Goal: Transaction & Acquisition: Purchase product/service

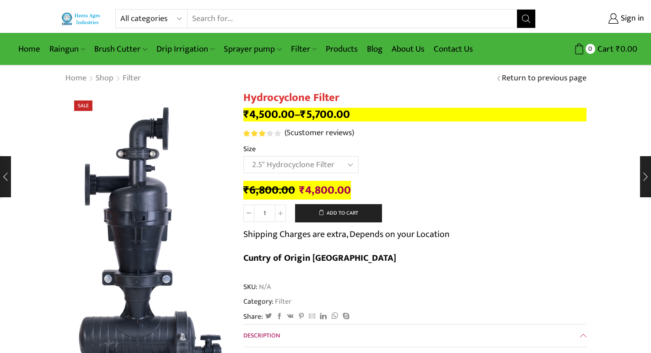
select select "2.5" Hydrocyclone Filter"
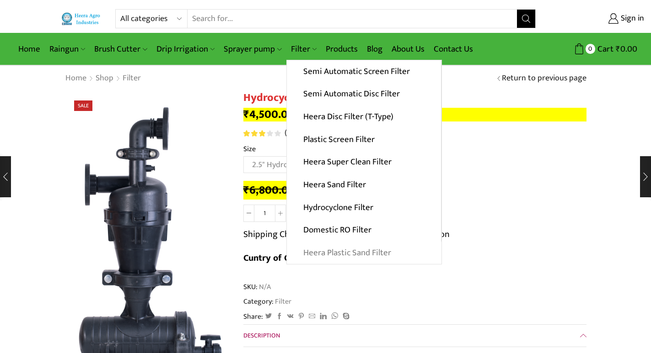
click at [347, 256] on link "Heera Plastic Sand Filter" at bounding box center [364, 253] width 155 height 23
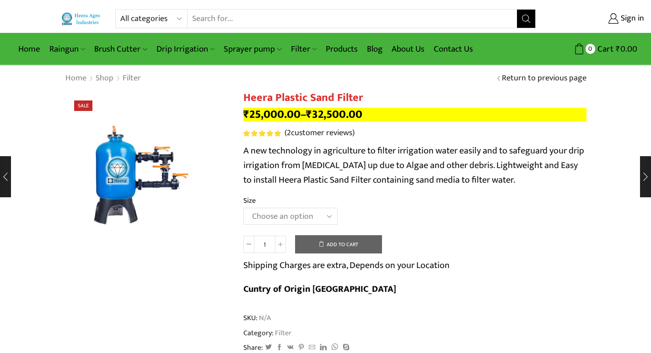
click at [310, 214] on select "Choose an [MEDICAL_DATA].5’’x 30 m3 2’’ x 20 m3 3.0’’x 40 m3 3.0’’x 50 m3" at bounding box center [290, 216] width 94 height 17
click at [243, 208] on select "Choose an [MEDICAL_DATA].5’’x 30 m3 2’’ x 20 m3 3.0’’x 40 m3 3.0’’x 50 m3" at bounding box center [290, 216] width 94 height 17
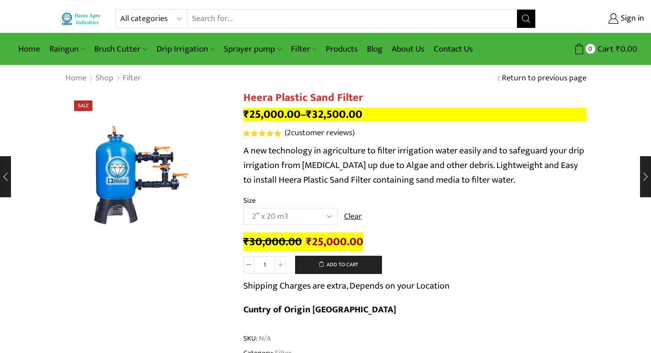
click at [275, 218] on select "Choose an [MEDICAL_DATA].5’’x 30 m3 2’’ x 20 m3 3.0’’x 40 m3 3.0’’x 50 m3" at bounding box center [290, 216] width 94 height 17
click at [243, 208] on select "Choose an [MEDICAL_DATA].5’’x 30 m3 2’’ x 20 m3 3.0’’x 40 m3 3.0’’x 50 m3" at bounding box center [290, 216] width 94 height 17
select select "2-5x-30-m3"
